Goal: Information Seeking & Learning: Find contact information

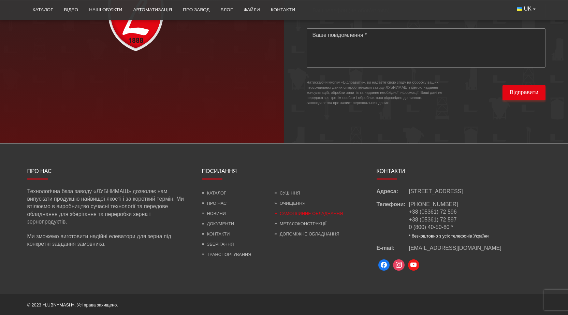
scroll to position [2009, 0]
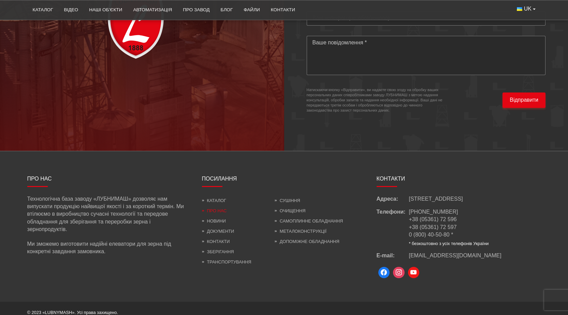
click at [221, 208] on link "Про нас" at bounding box center [214, 210] width 25 height 5
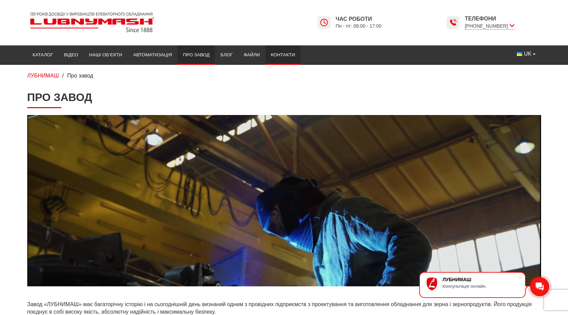
click at [297, 60] on link "Контакти" at bounding box center [282, 54] width 35 height 15
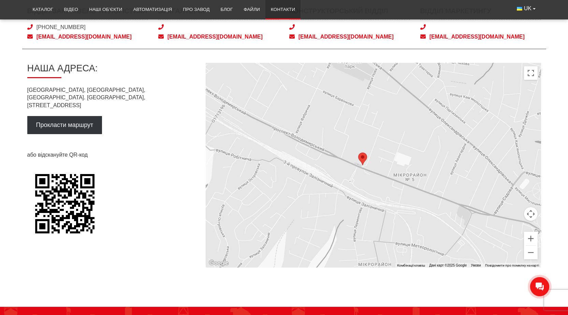
scroll to position [375, 0]
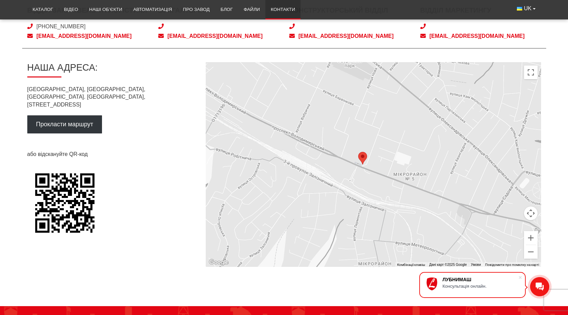
drag, startPoint x: 111, startPoint y: 98, endPoint x: 25, endPoint y: 91, distance: 86.6
copy p "[GEOGRAPHIC_DATA], [GEOGRAPHIC_DATA], [GEOGRAPHIC_DATA]. [PERSON_NAME][STREET_A…"
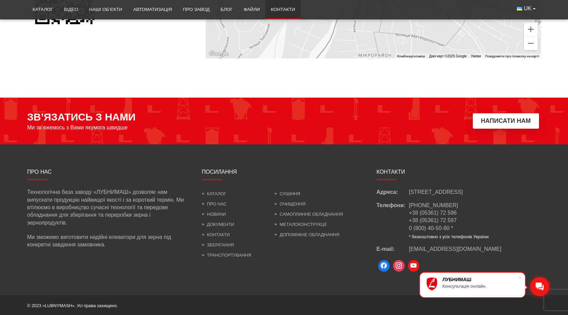
scroll to position [585, 0]
